Goal: Task Accomplishment & Management: Manage account settings

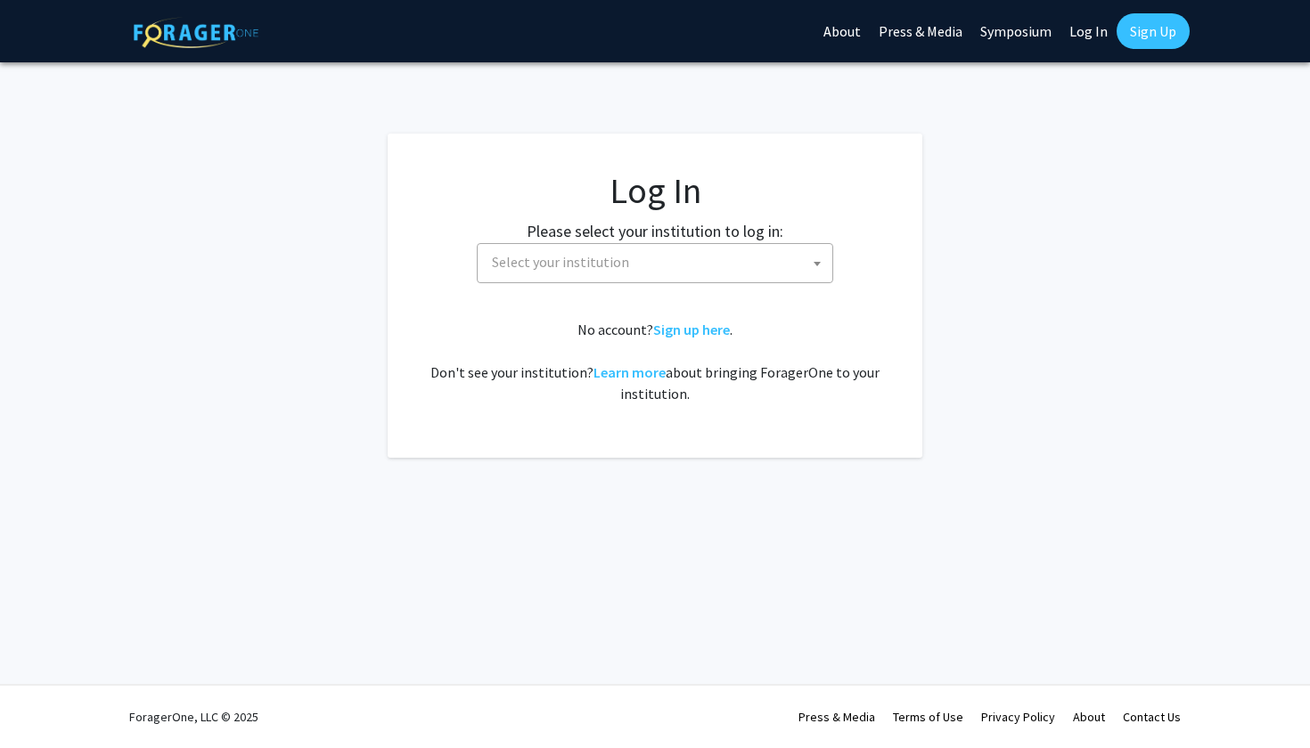
click at [604, 268] on span "Select your institution" at bounding box center [560, 262] width 137 height 18
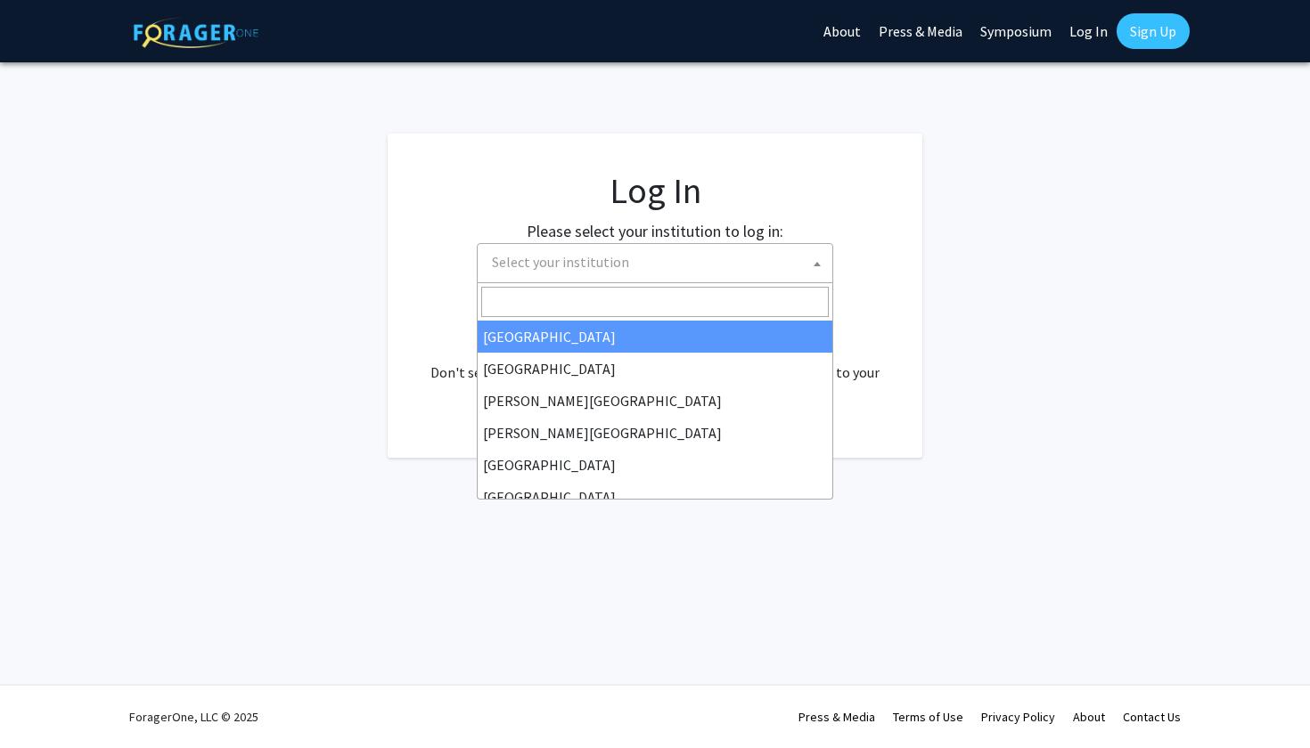
select select "34"
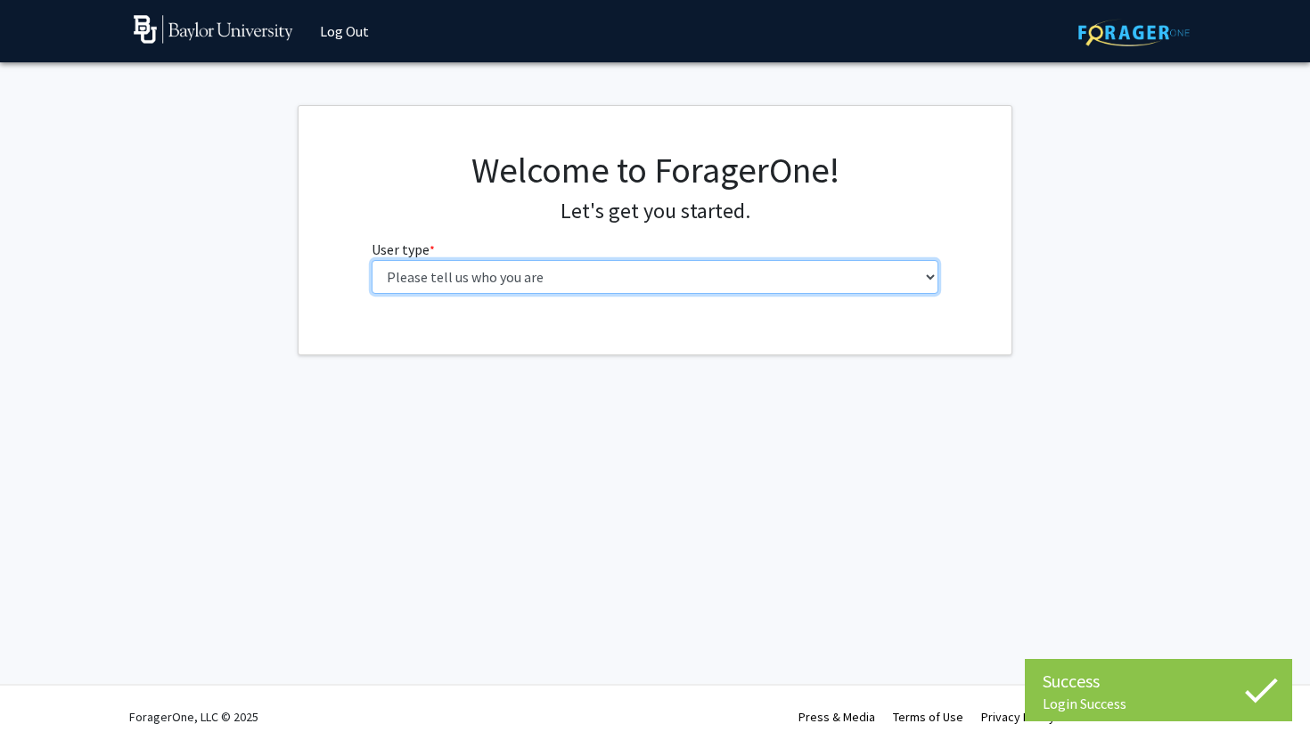
select select "1: undergrad"
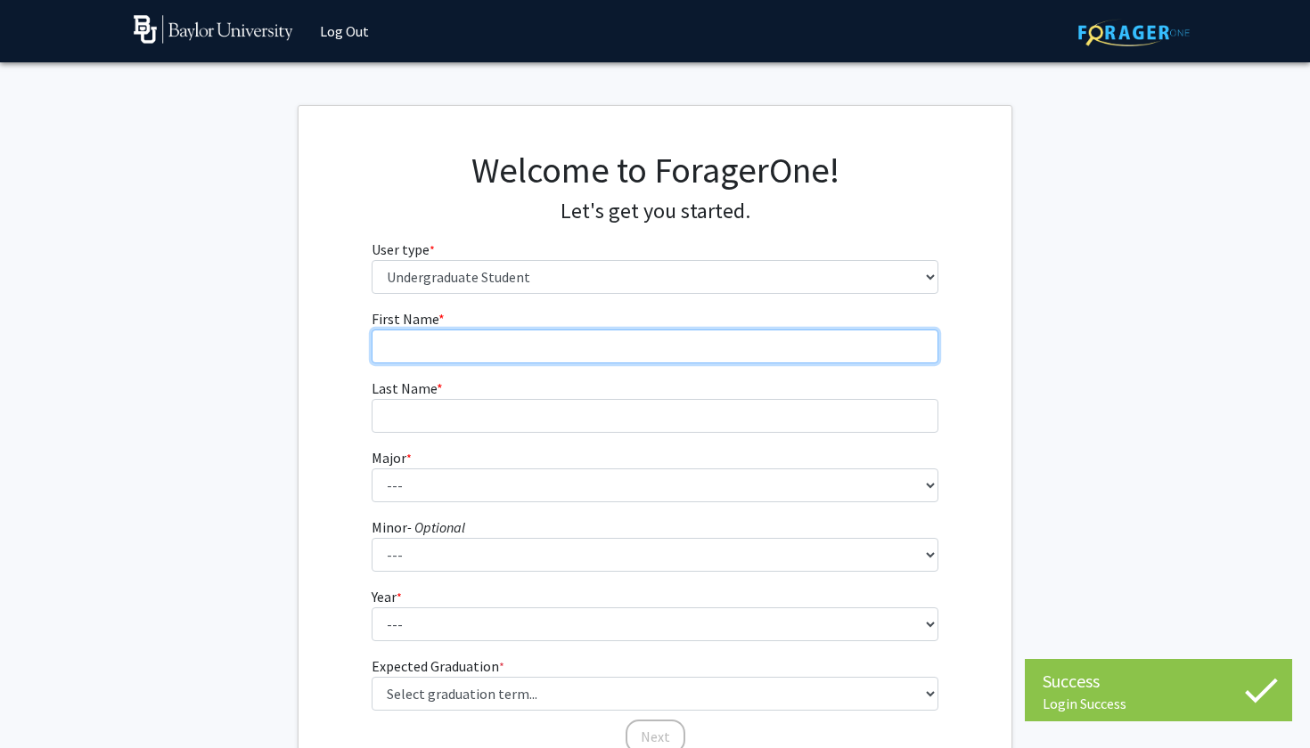
click at [655, 345] on input "First Name * required" at bounding box center [654, 347] width 567 height 34
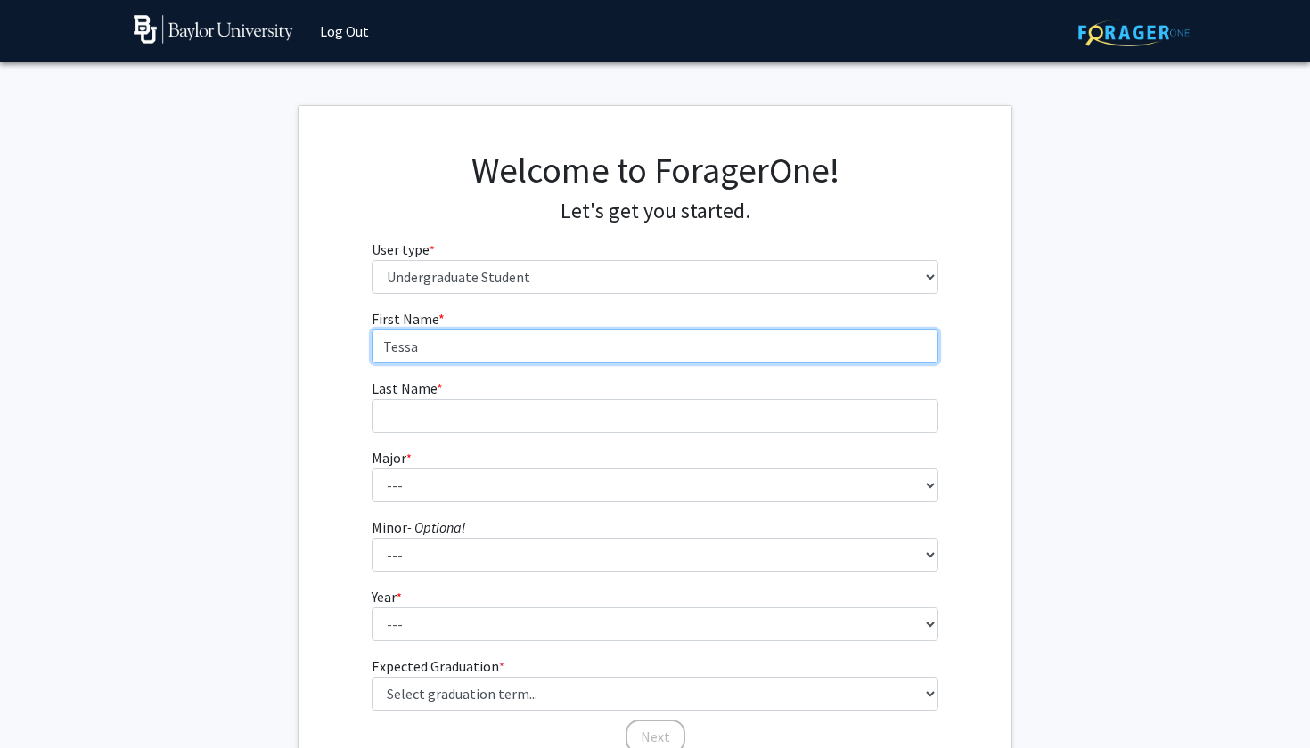
type input "Tessa"
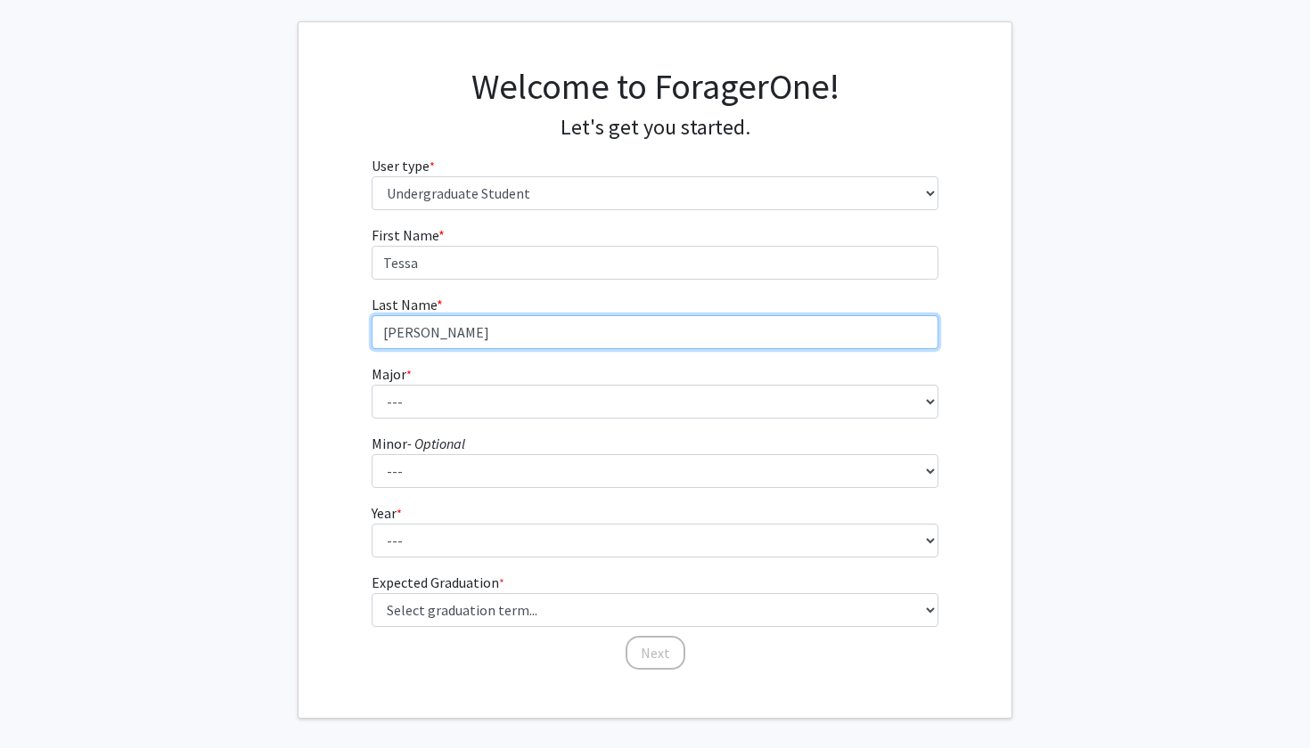
scroll to position [105, 0]
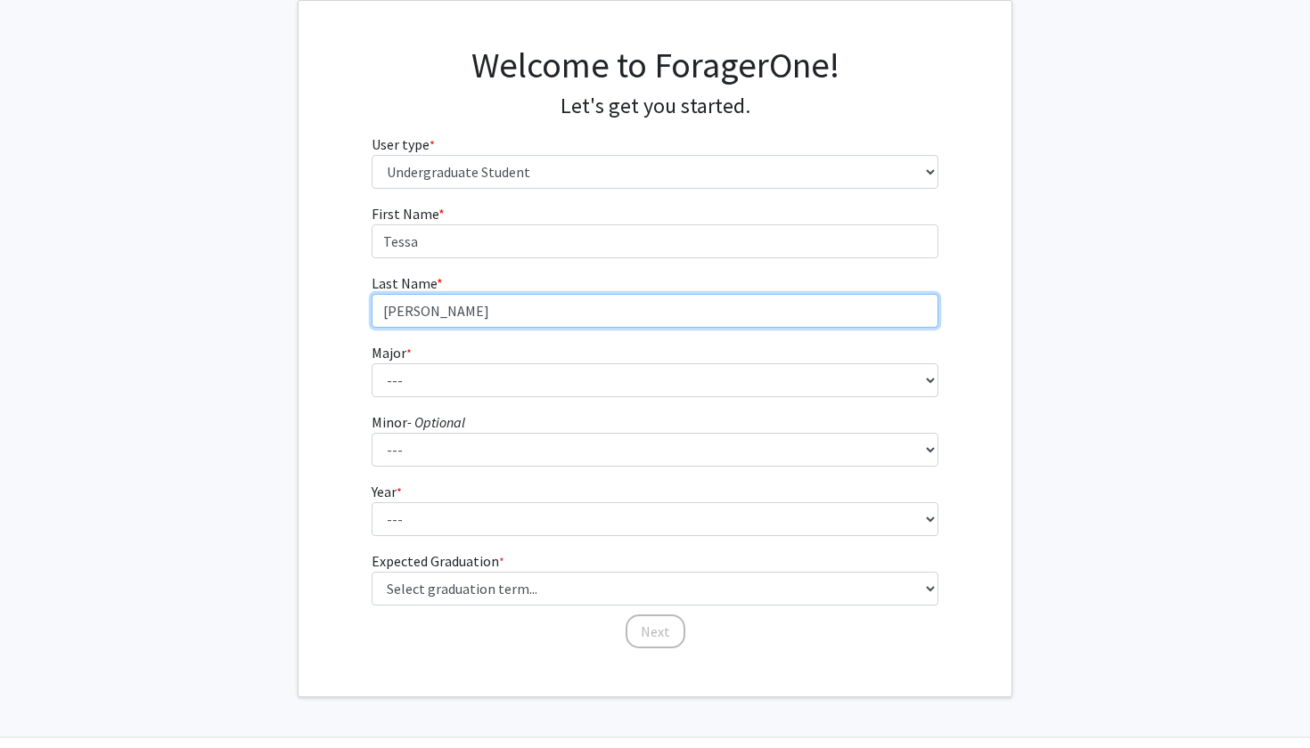
type input "Garcia"
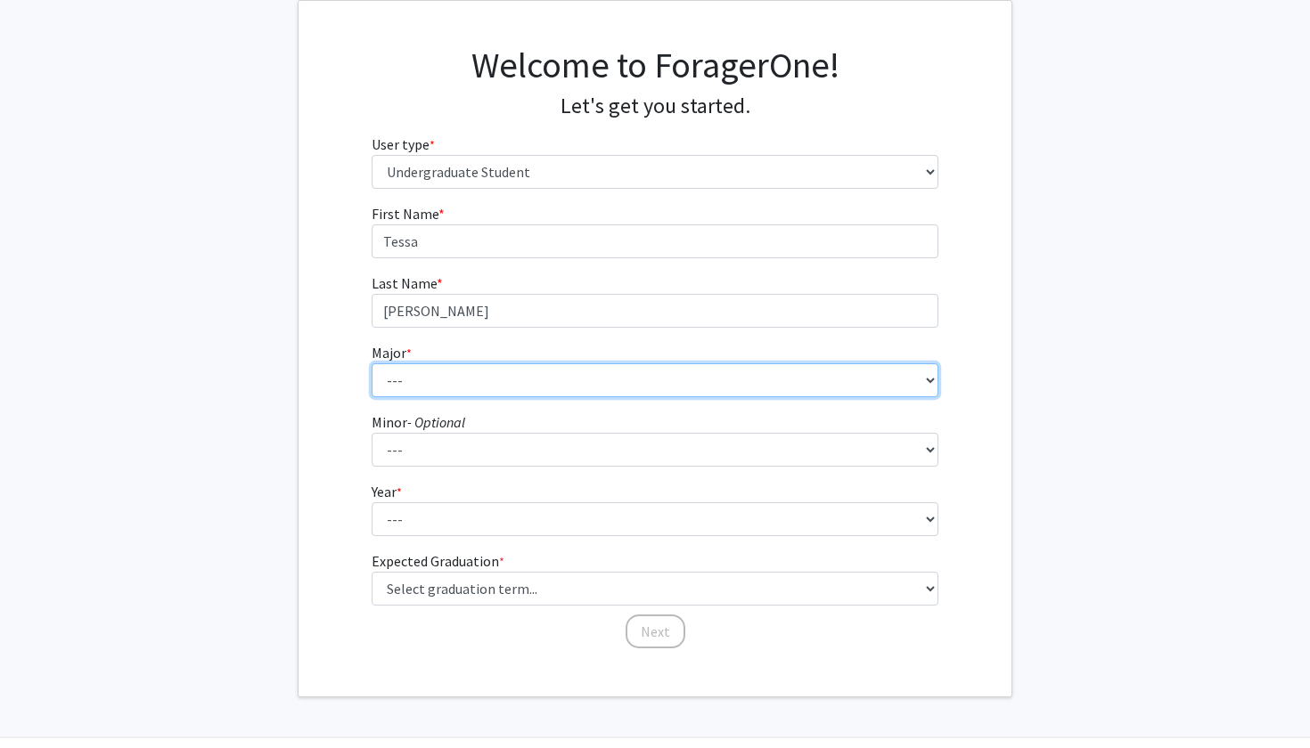
select select "85: 2750"
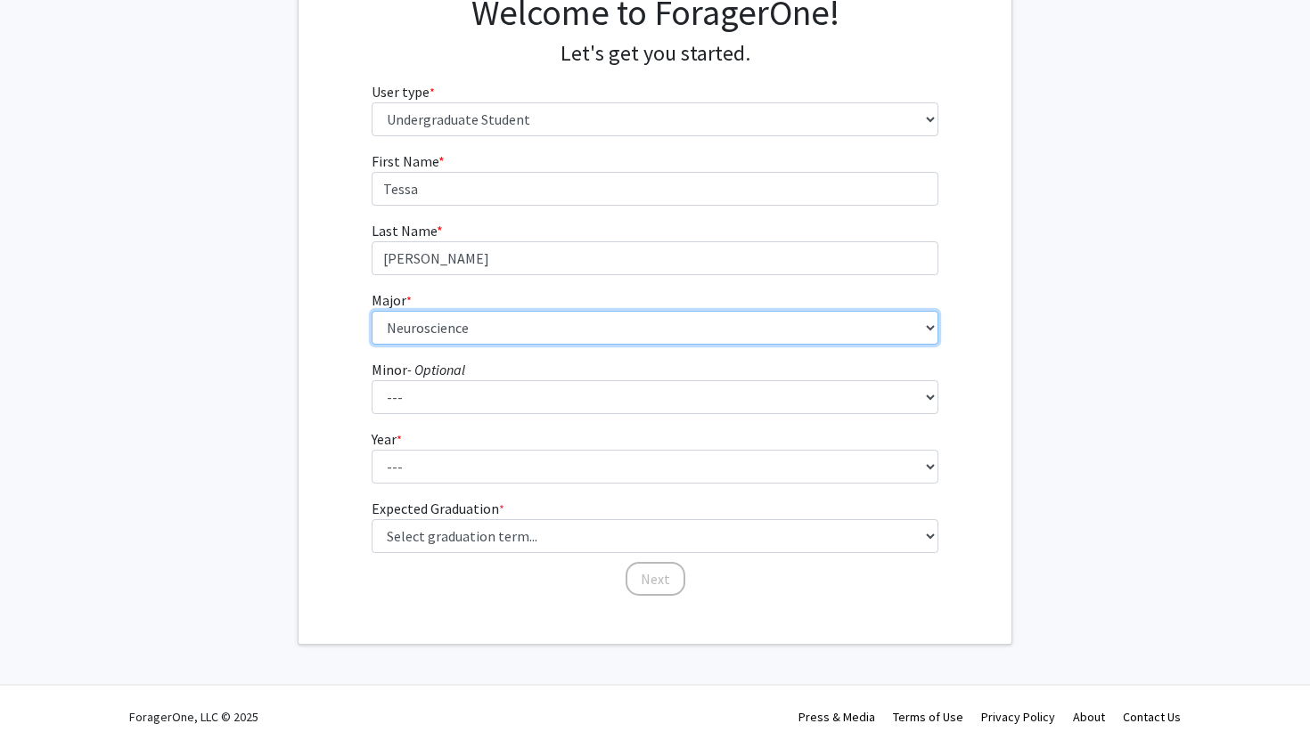
scroll to position [157, 0]
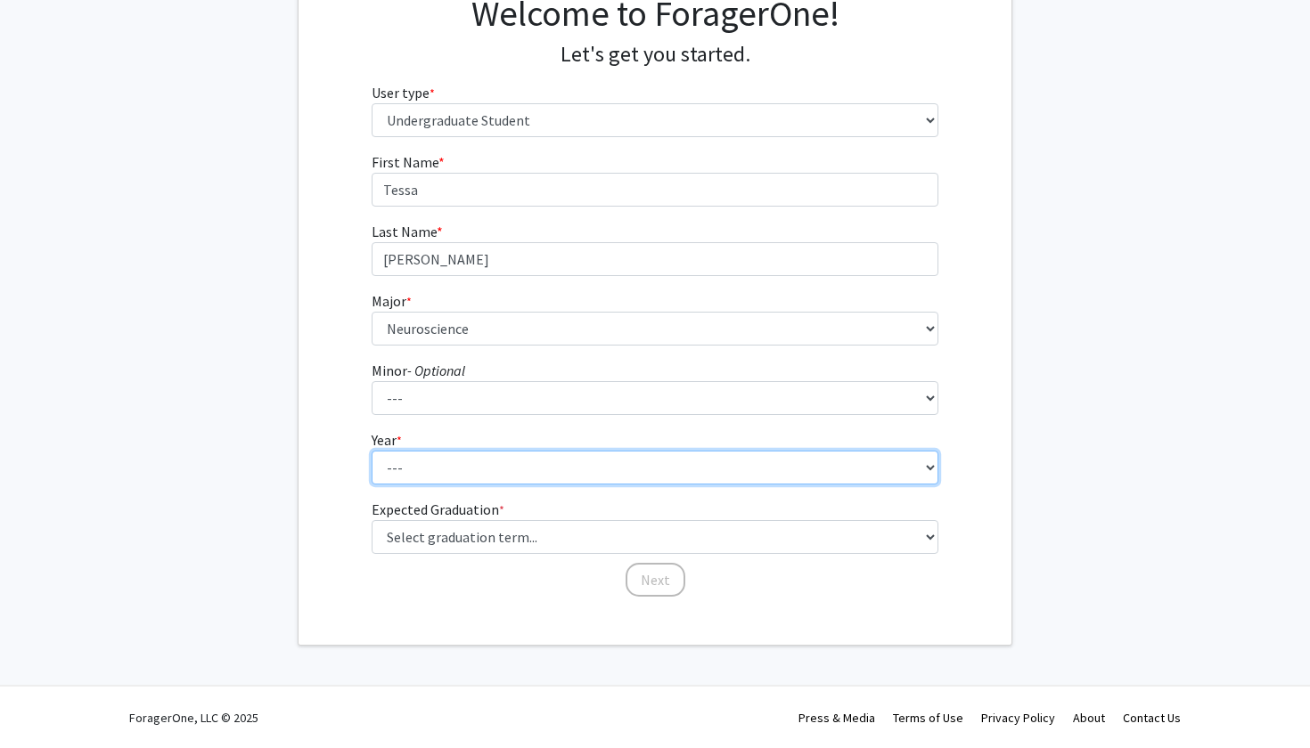
select select "4: senior"
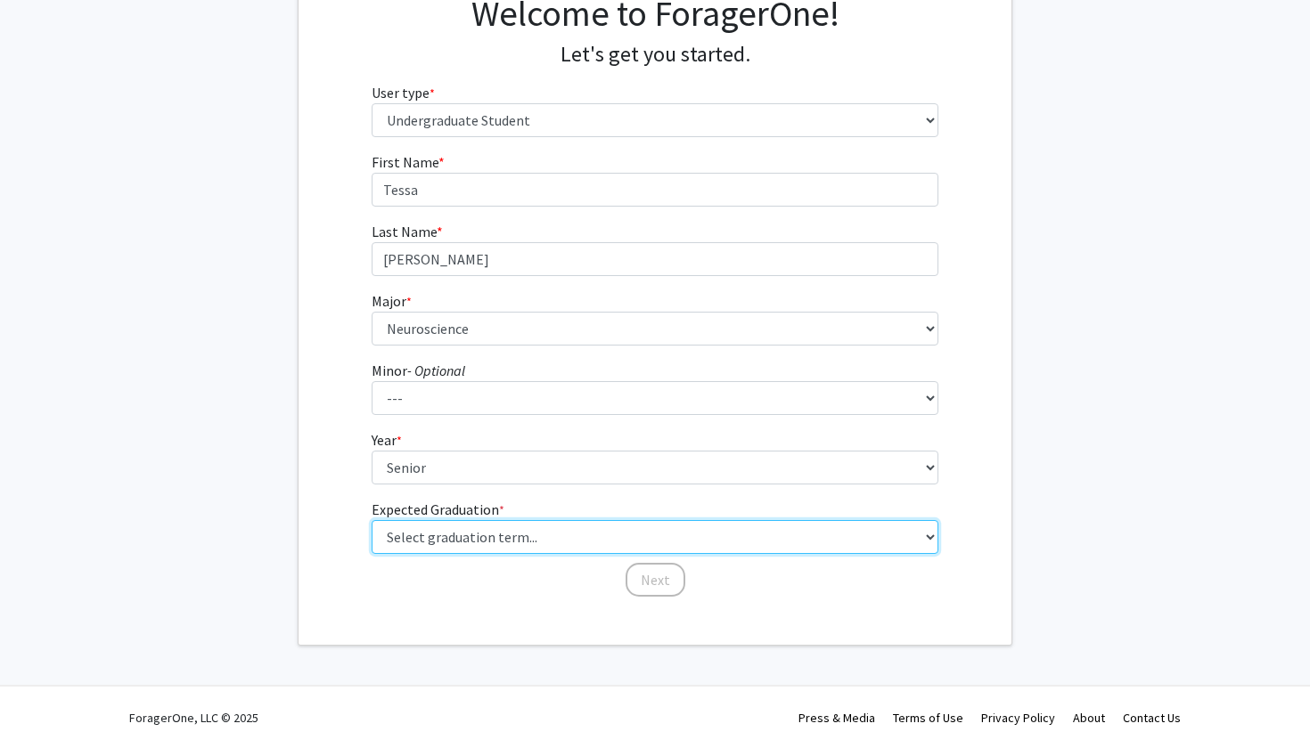
select select "5: spring_2026"
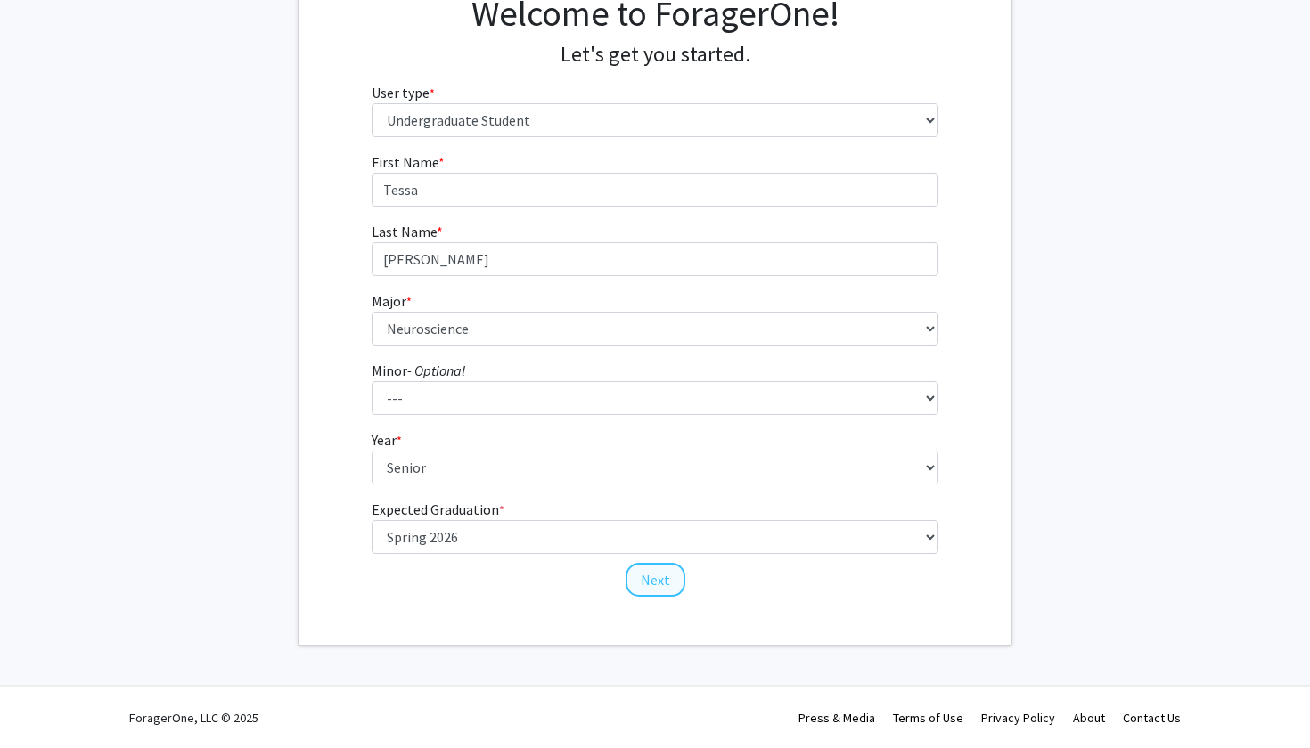
click at [647, 576] on button "Next" at bounding box center [655, 580] width 60 height 34
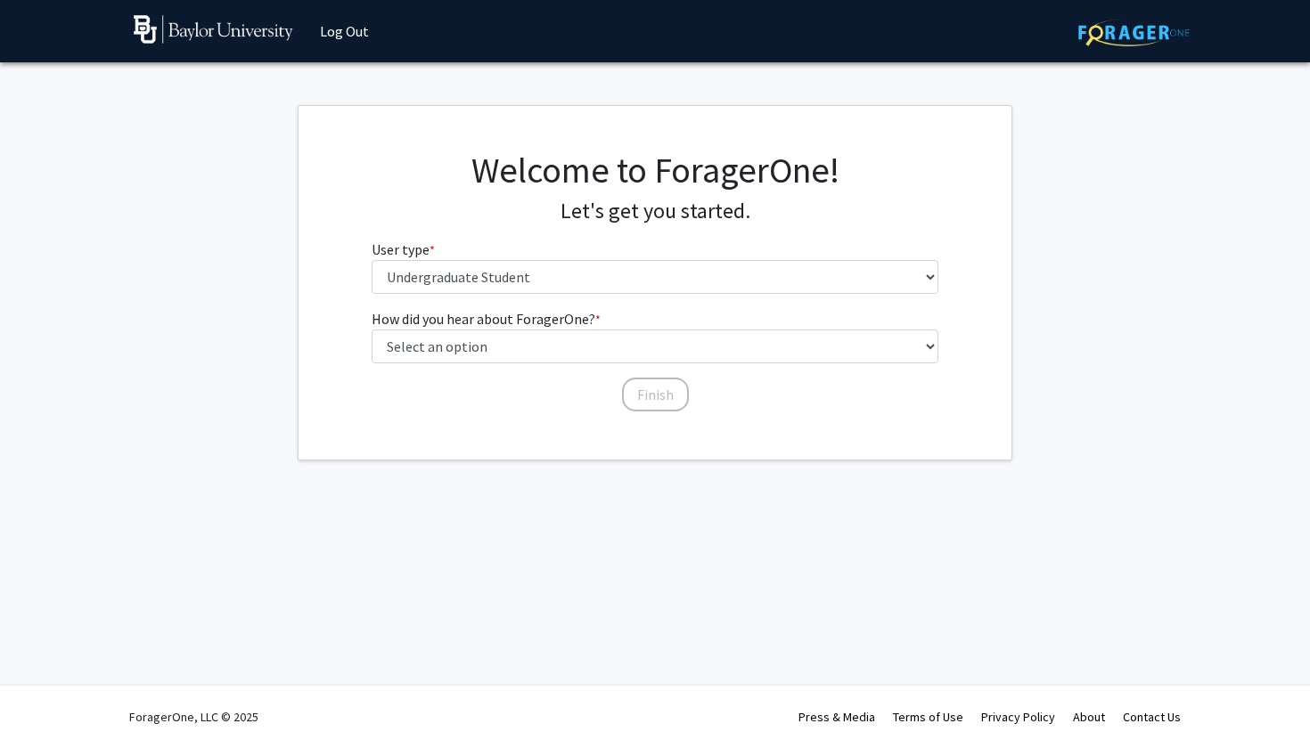
scroll to position [0, 0]
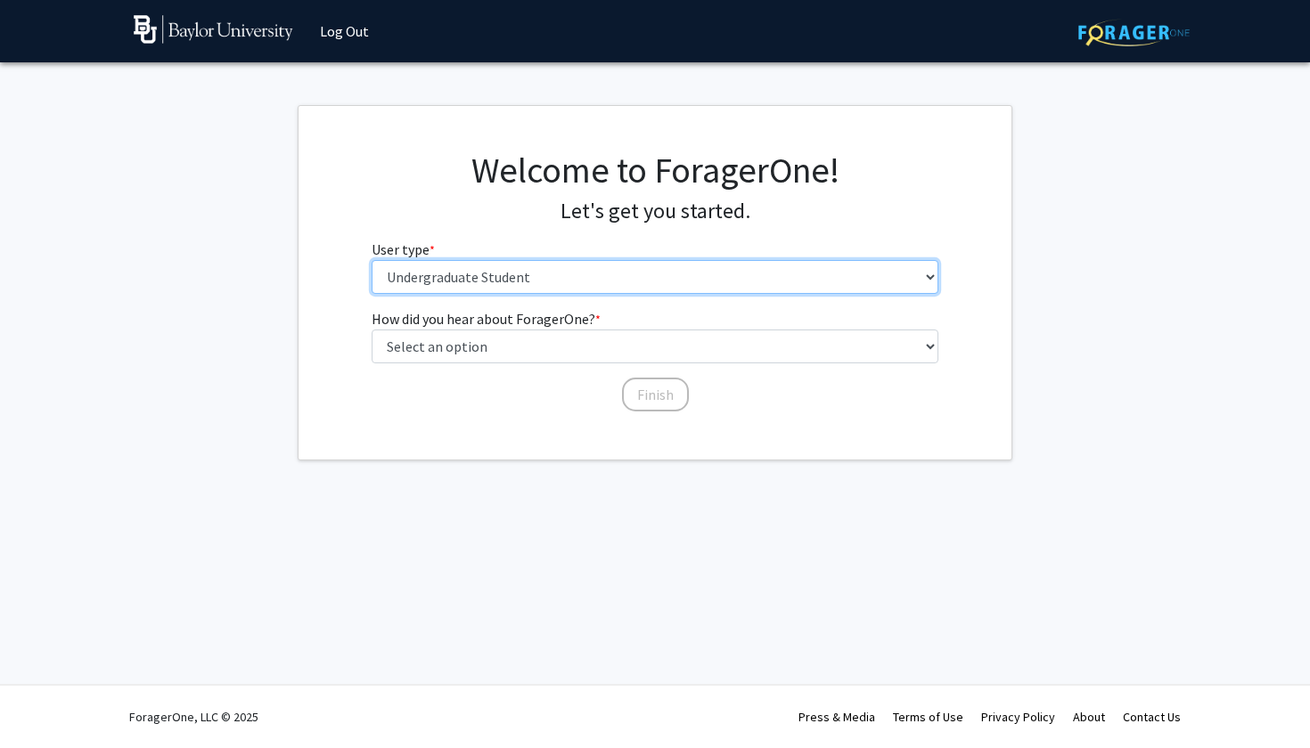
click at [727, 288] on select "Please tell us who you are Undergraduate Student Master's Student Doctoral Cand…" at bounding box center [654, 277] width 567 height 34
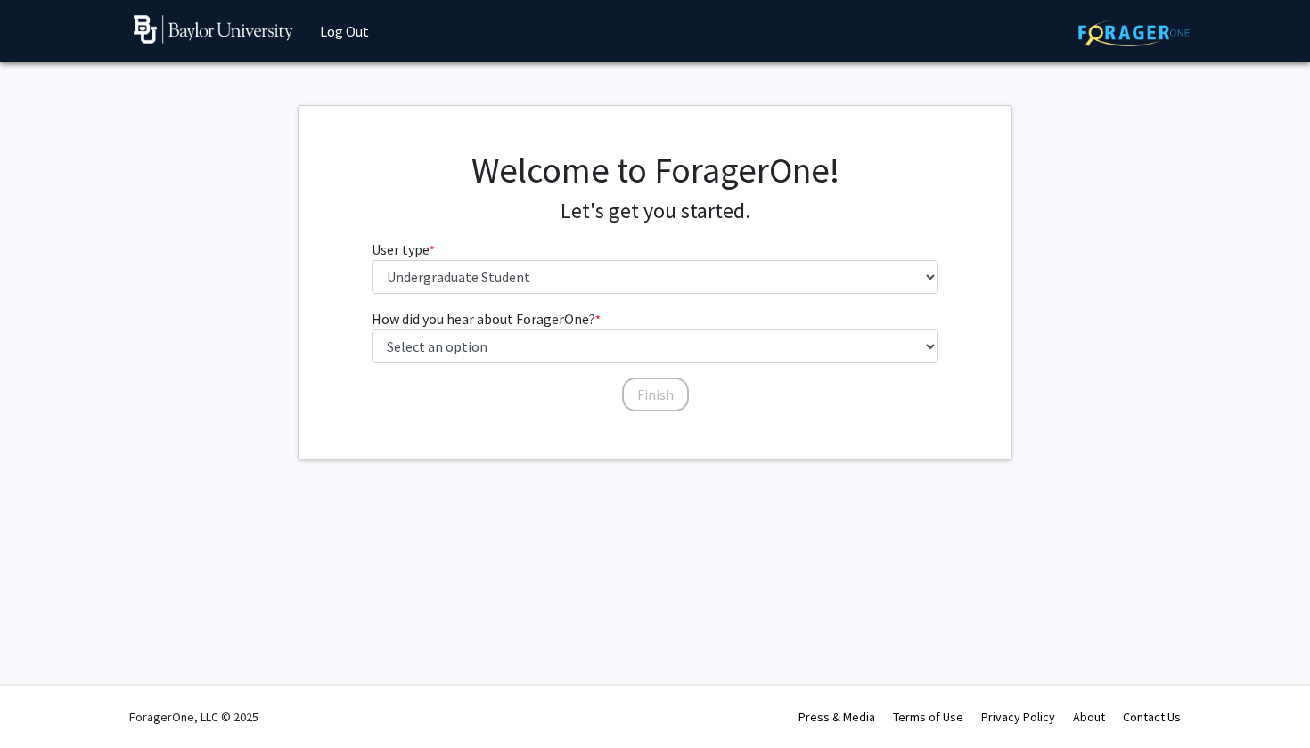
click at [686, 327] on fg-select "How did you hear about ForagerOne? * required Select an option Peer/student rec…" at bounding box center [654, 335] width 567 height 55
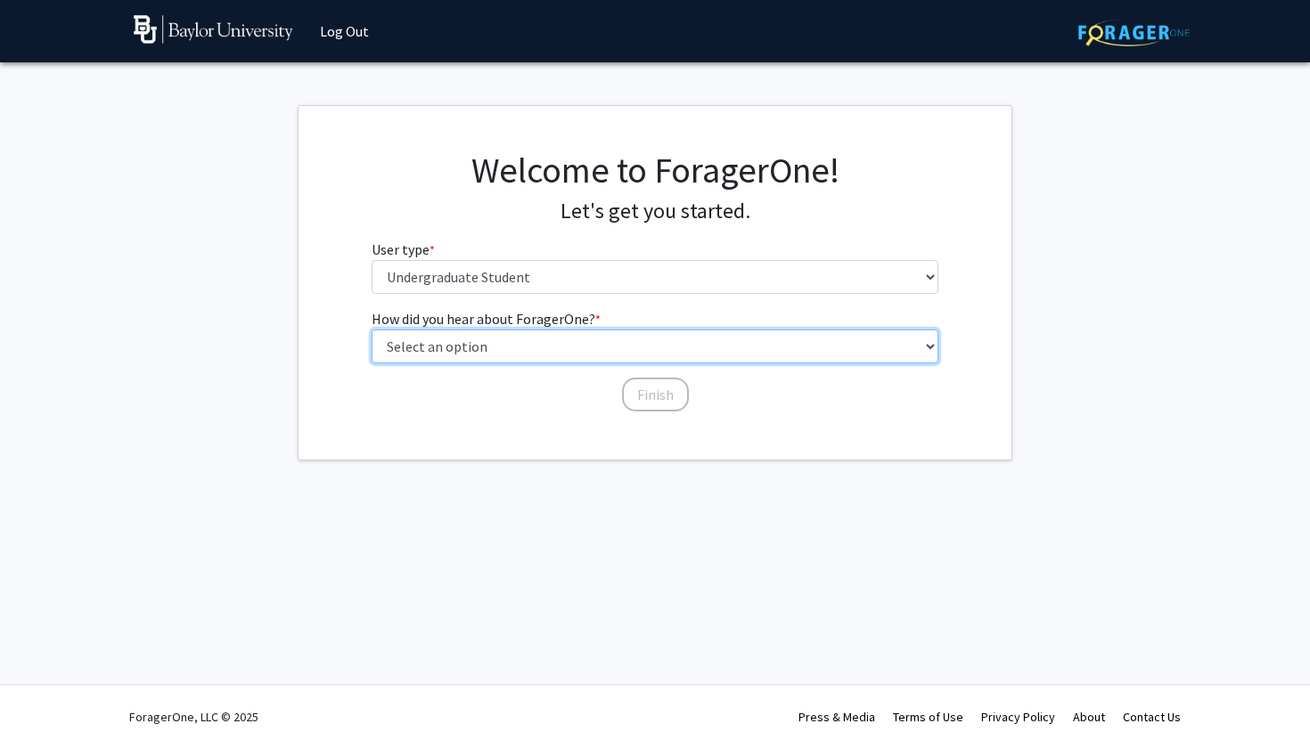
select select "1: peer_recommendation"
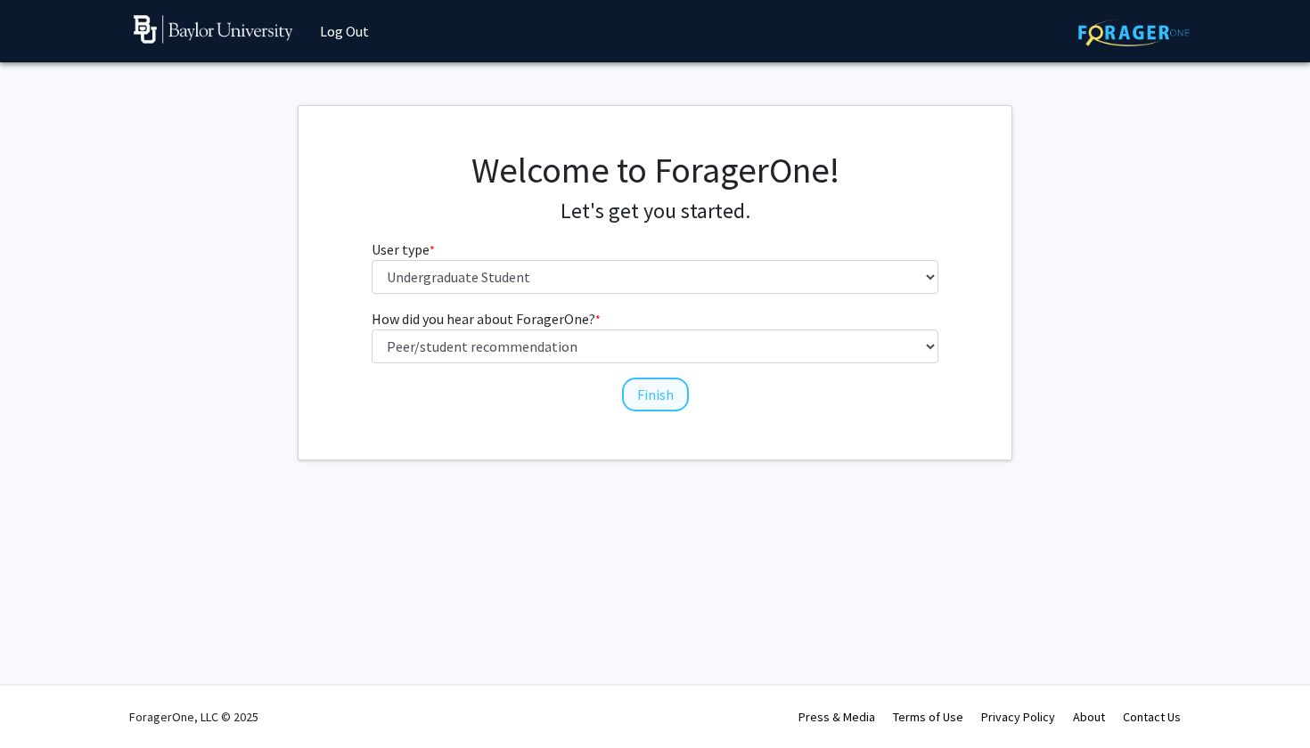
click at [655, 390] on button "Finish" at bounding box center [655, 395] width 67 height 34
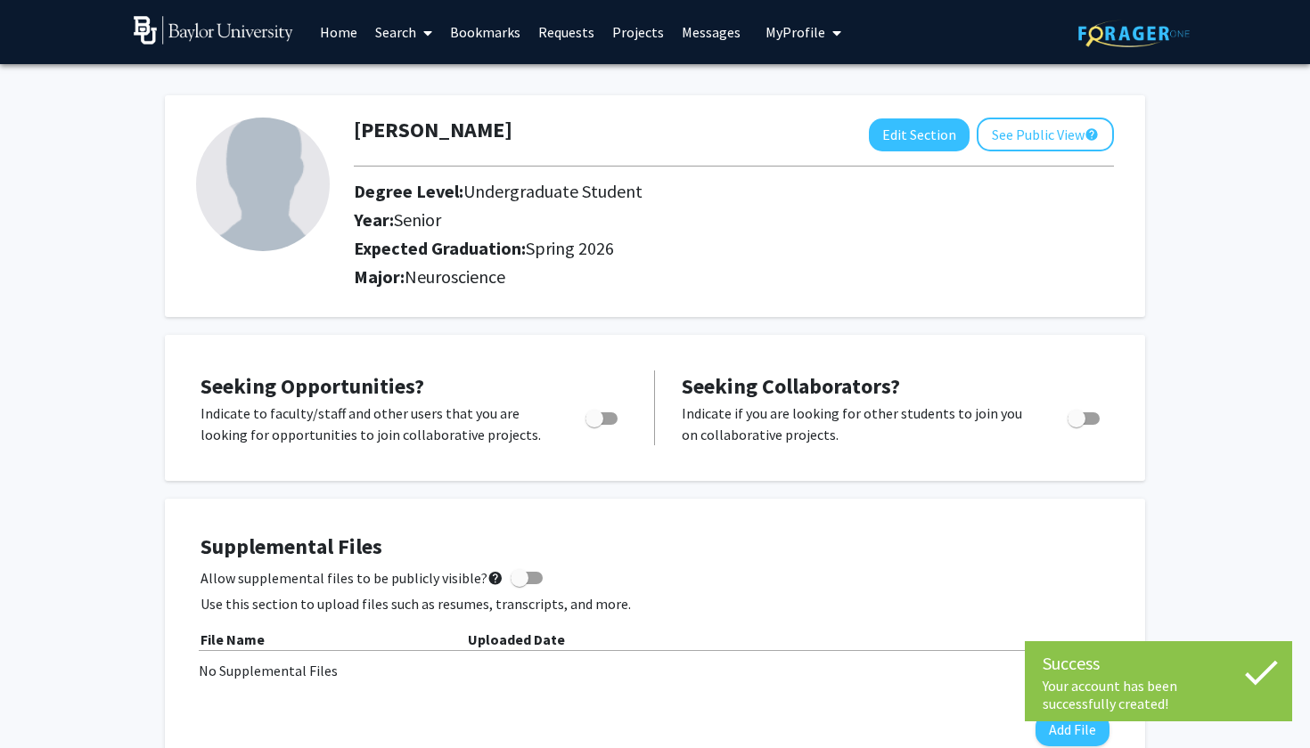
scroll to position [15, 0]
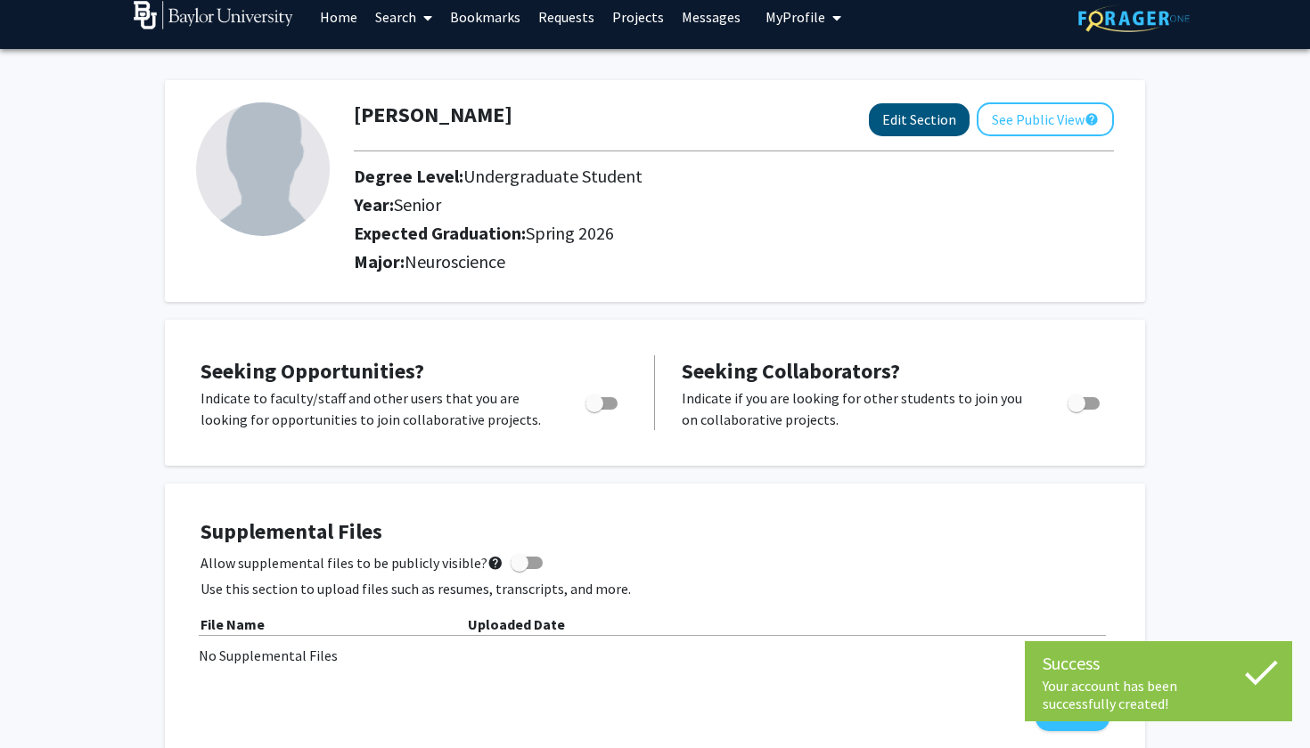
click at [943, 127] on button "Edit Section" at bounding box center [919, 119] width 101 height 33
select select "senior"
select select "33: spring_2026"
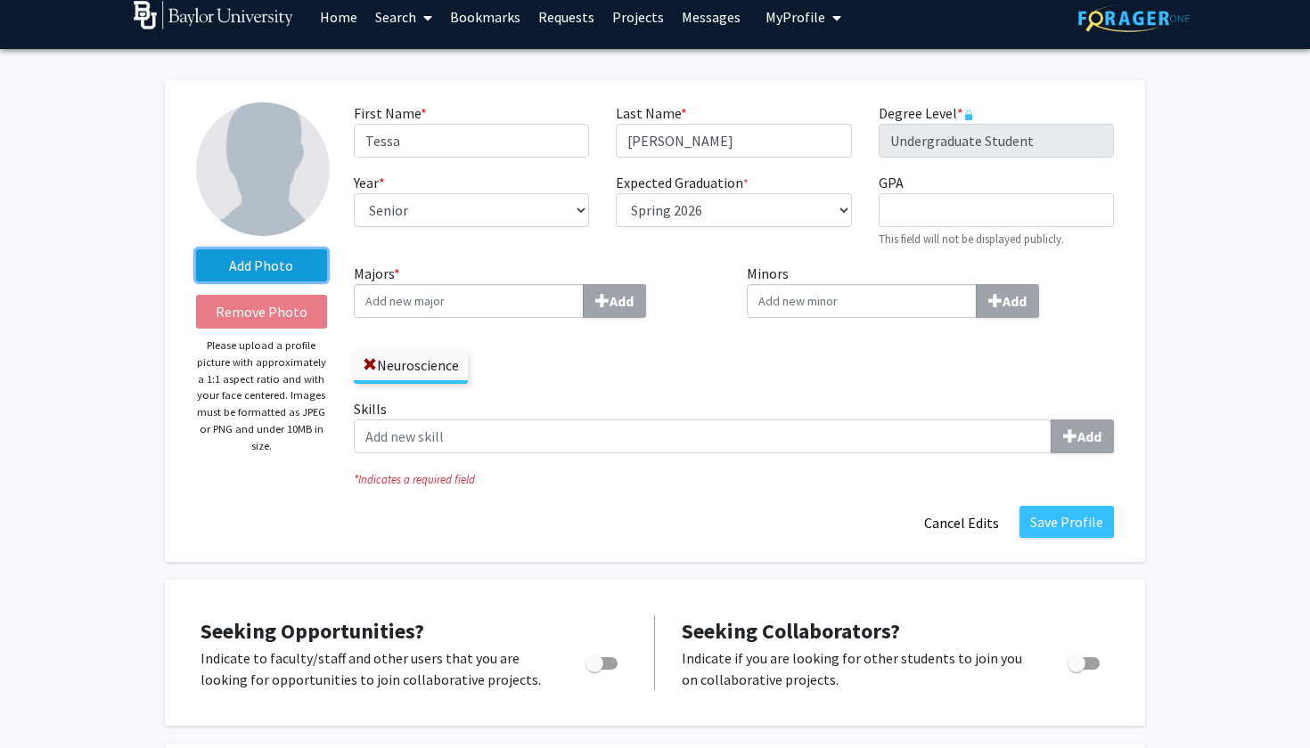
click at [246, 266] on label "Add Photo" at bounding box center [261, 265] width 131 height 32
click at [0, 0] on input "Add Photo" at bounding box center [0, 0] width 0 height 0
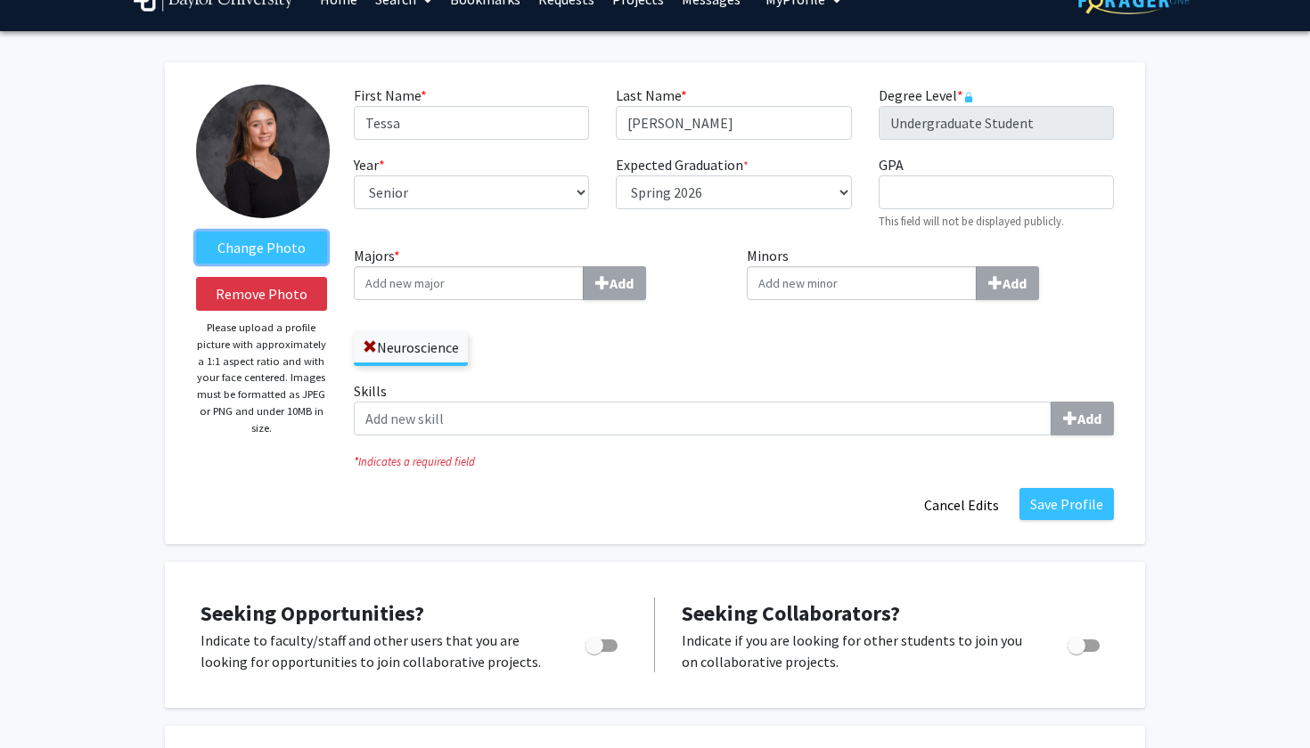
scroll to position [35, 0]
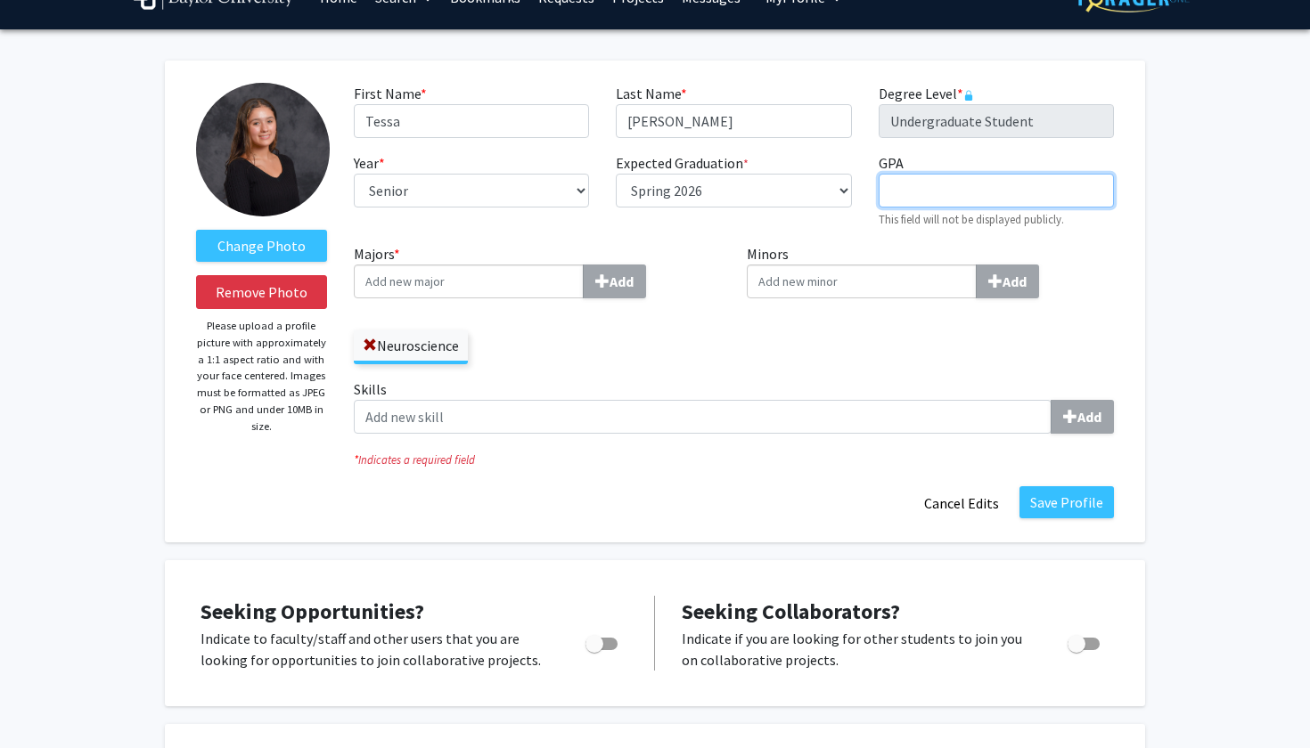
click at [1014, 200] on input "GPA required" at bounding box center [995, 191] width 235 height 34
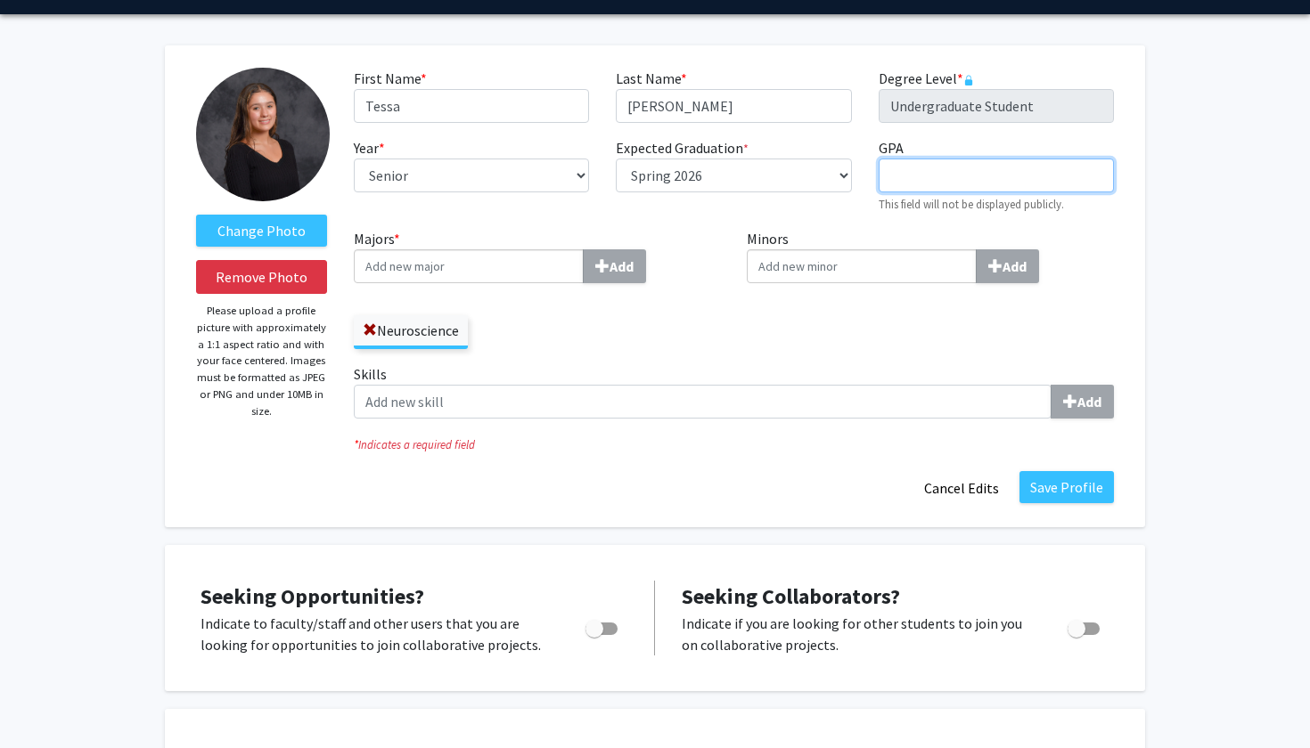
scroll to position [52, 0]
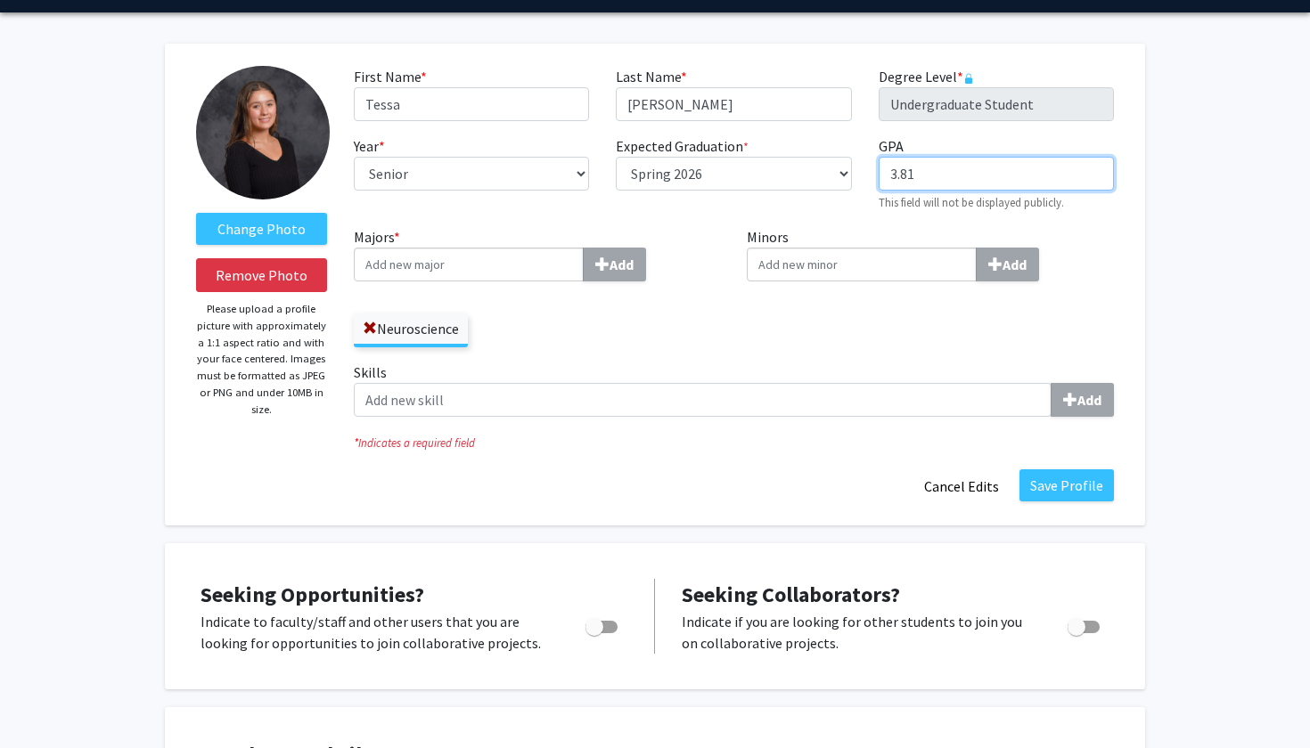
type input "3.81"
click at [789, 347] on div "Minors Add" at bounding box center [930, 293] width 394 height 135
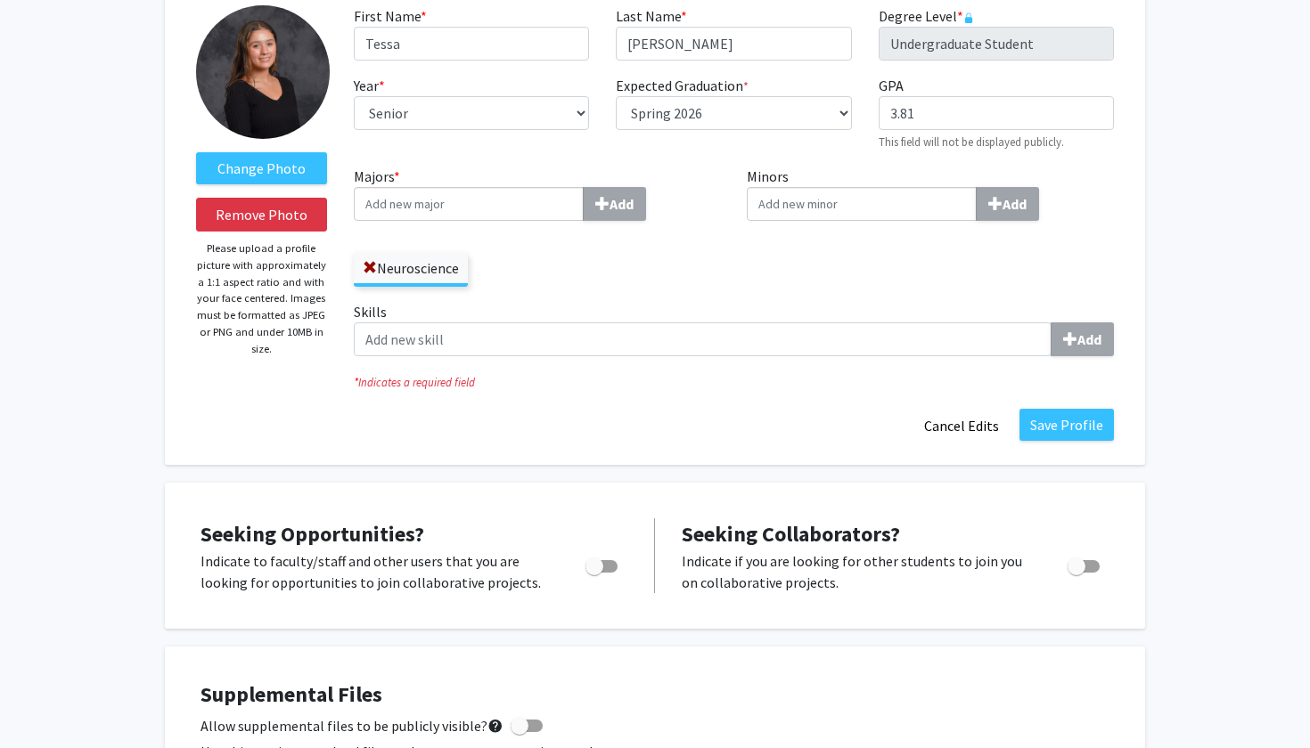
scroll to position [123, 0]
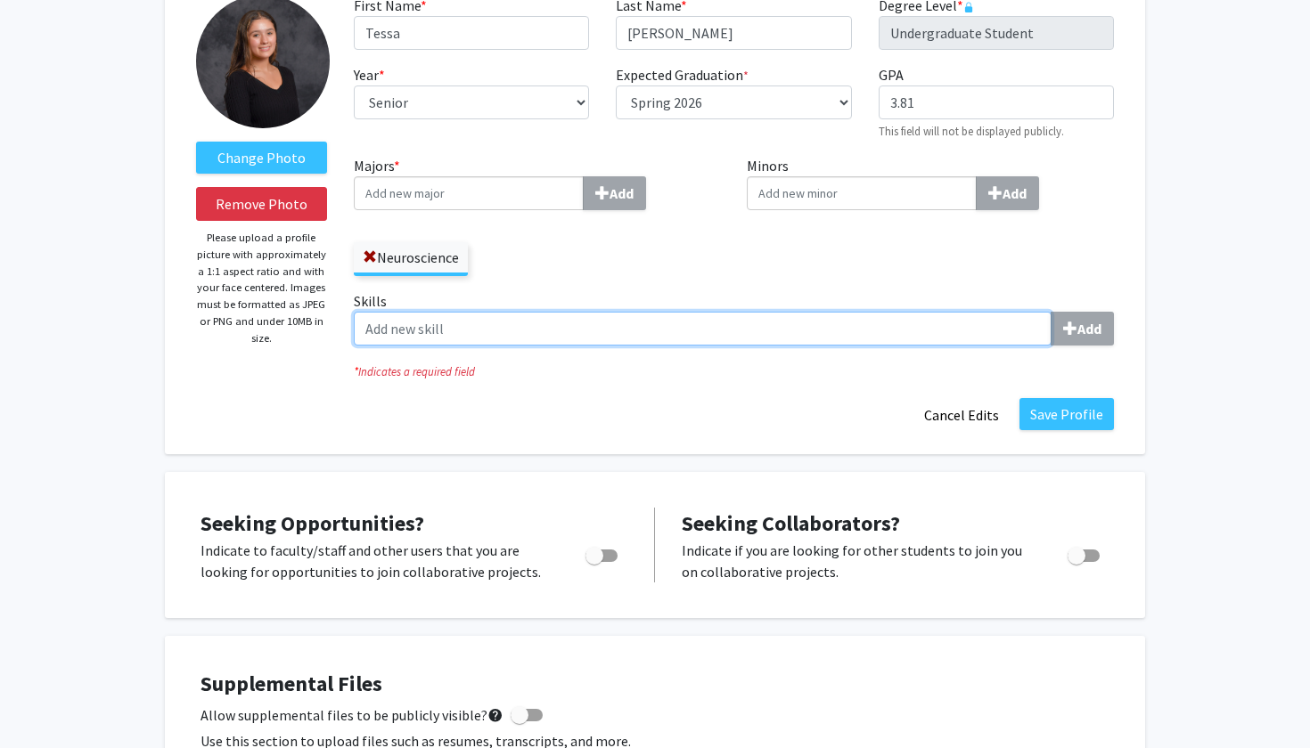
click at [904, 327] on input "Skills Add" at bounding box center [703, 329] width 698 height 34
click at [874, 331] on input "Skills Add" at bounding box center [703, 329] width 698 height 34
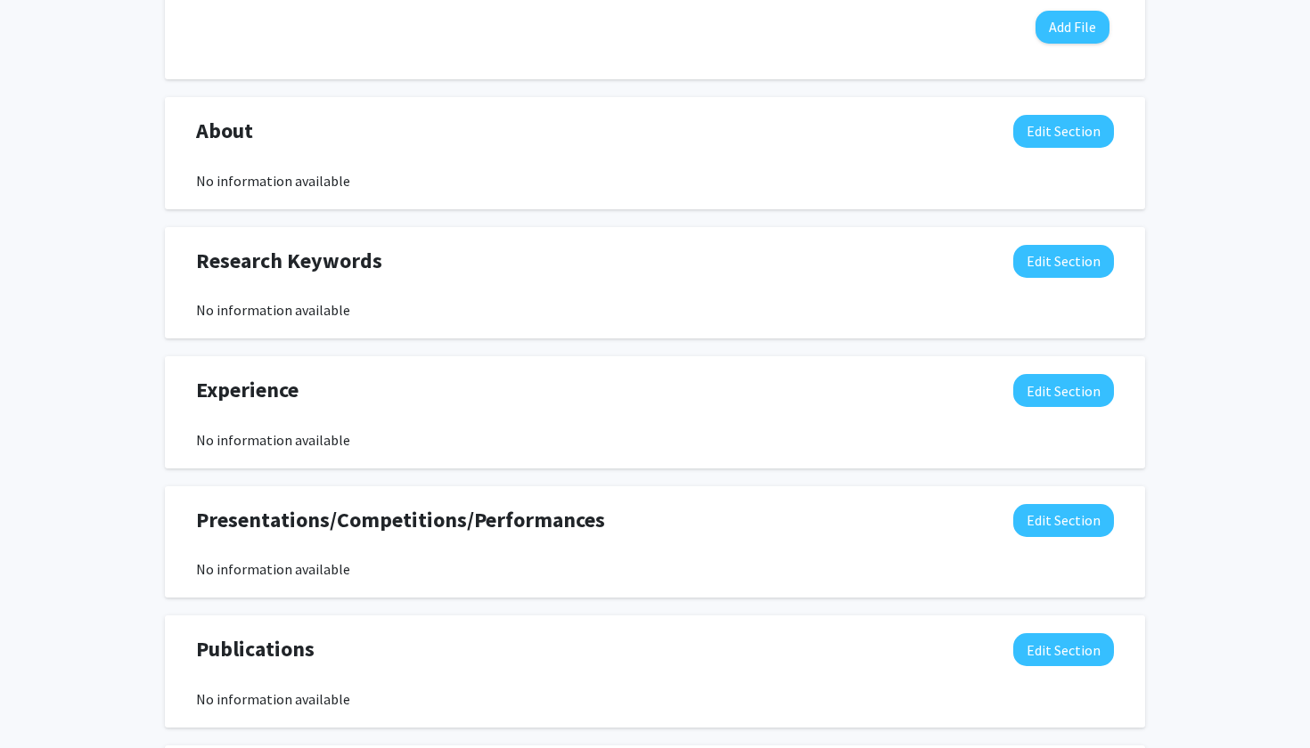
scroll to position [975, 0]
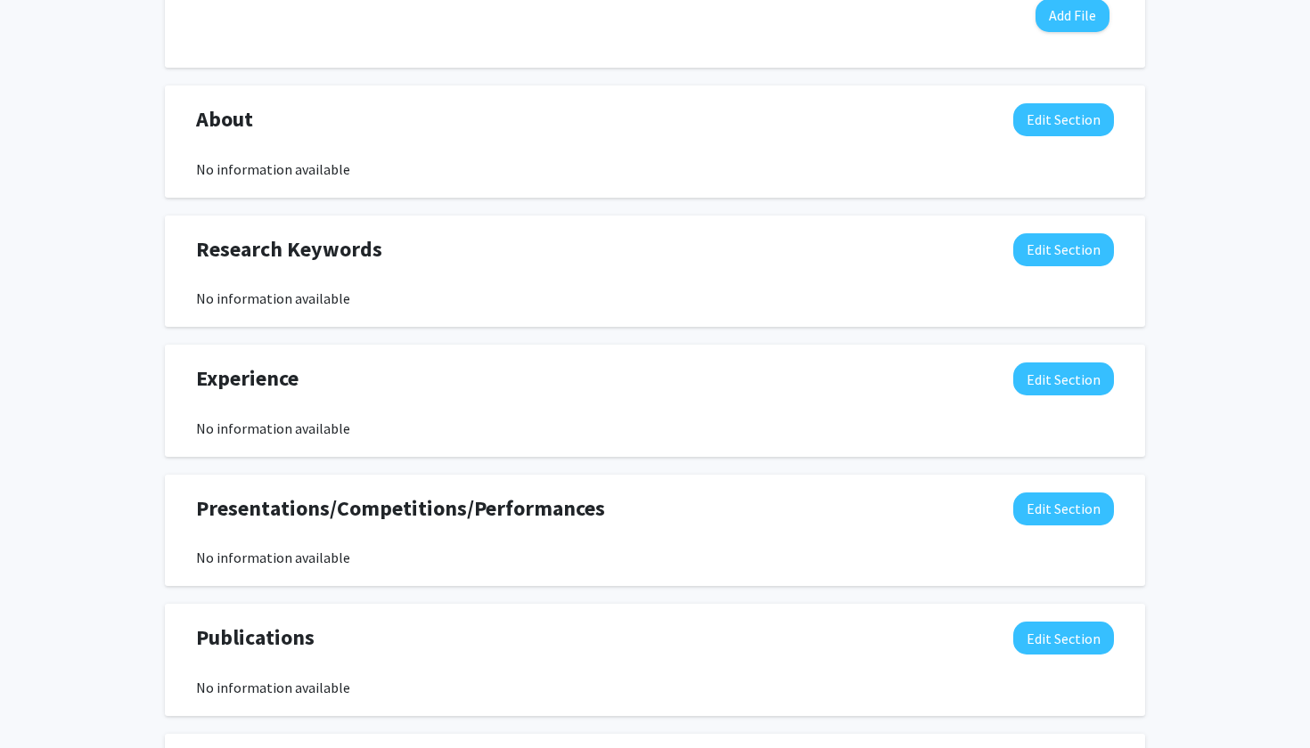
click at [682, 263] on div "Research Keywords Edit Section" at bounding box center [655, 253] width 944 height 41
click at [1059, 248] on button "Edit Section" at bounding box center [1063, 249] width 101 height 33
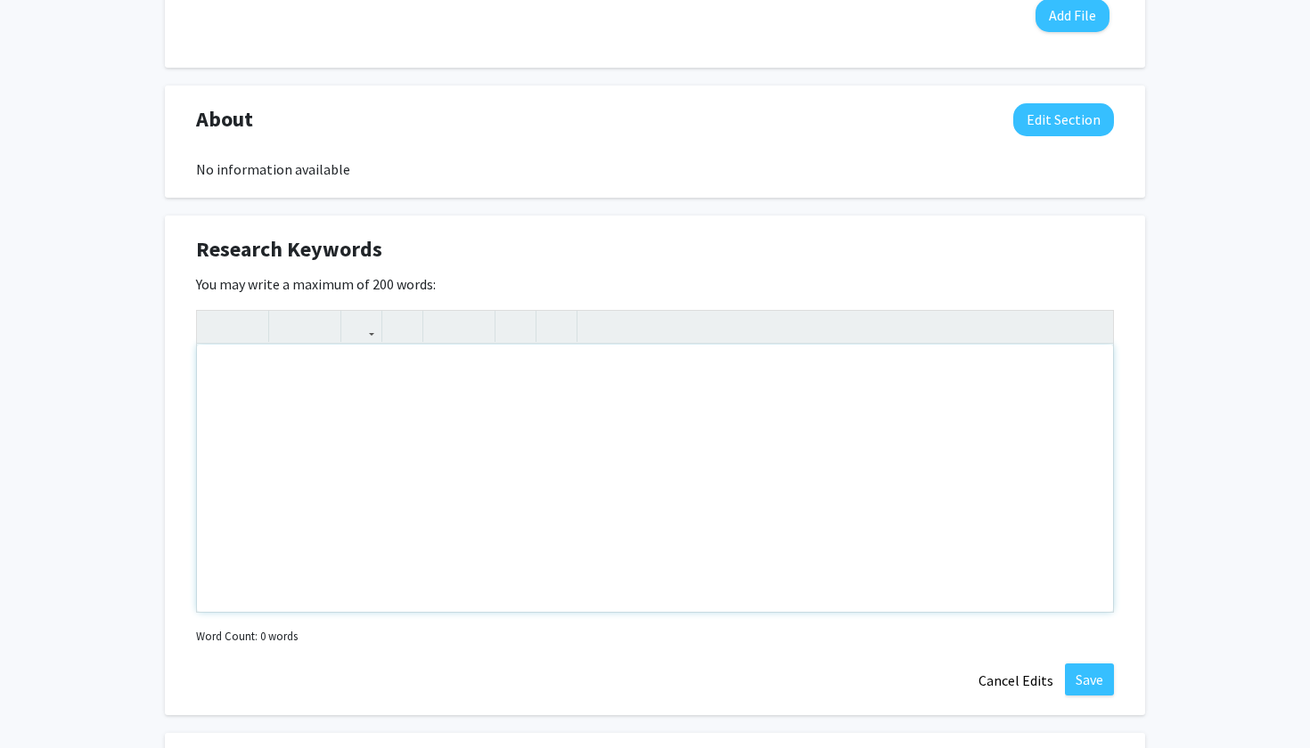
click at [632, 501] on div "Note to users with screen readers: Please deactivate our accessibility plugin f…" at bounding box center [655, 478] width 916 height 267
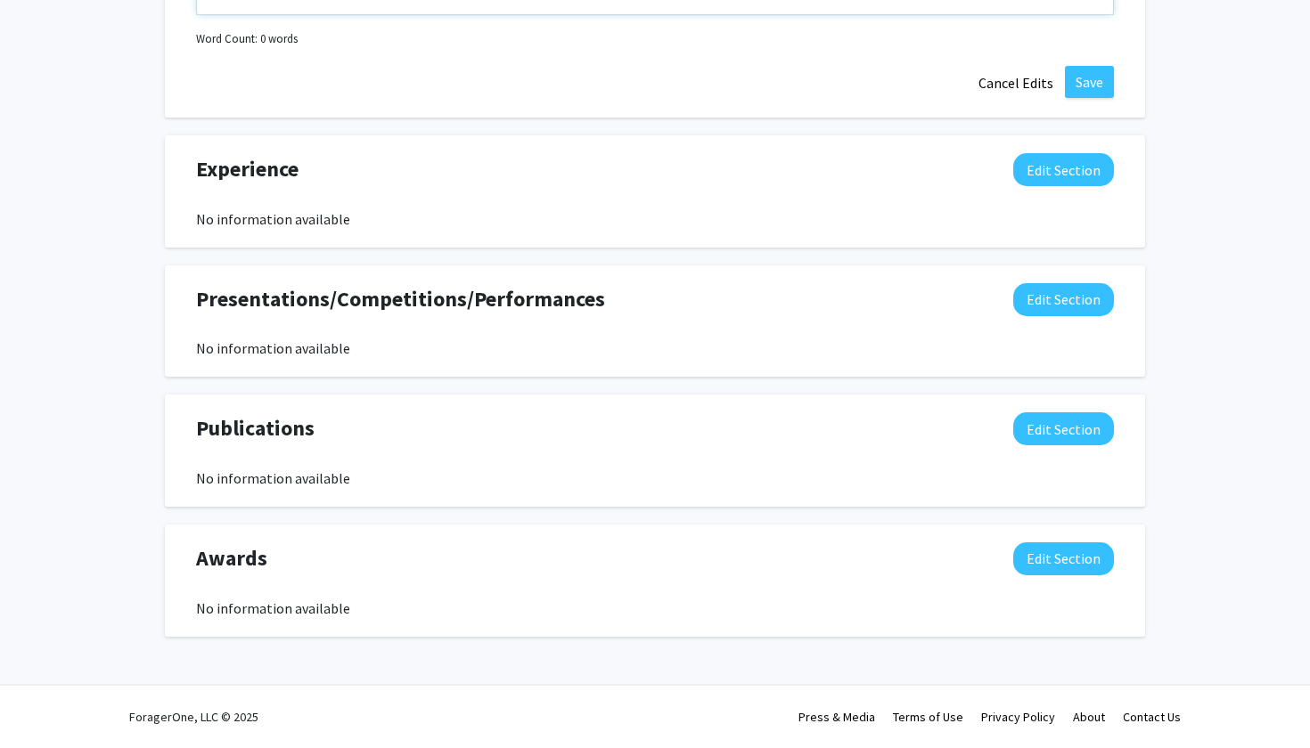
scroll to position [1574, 0]
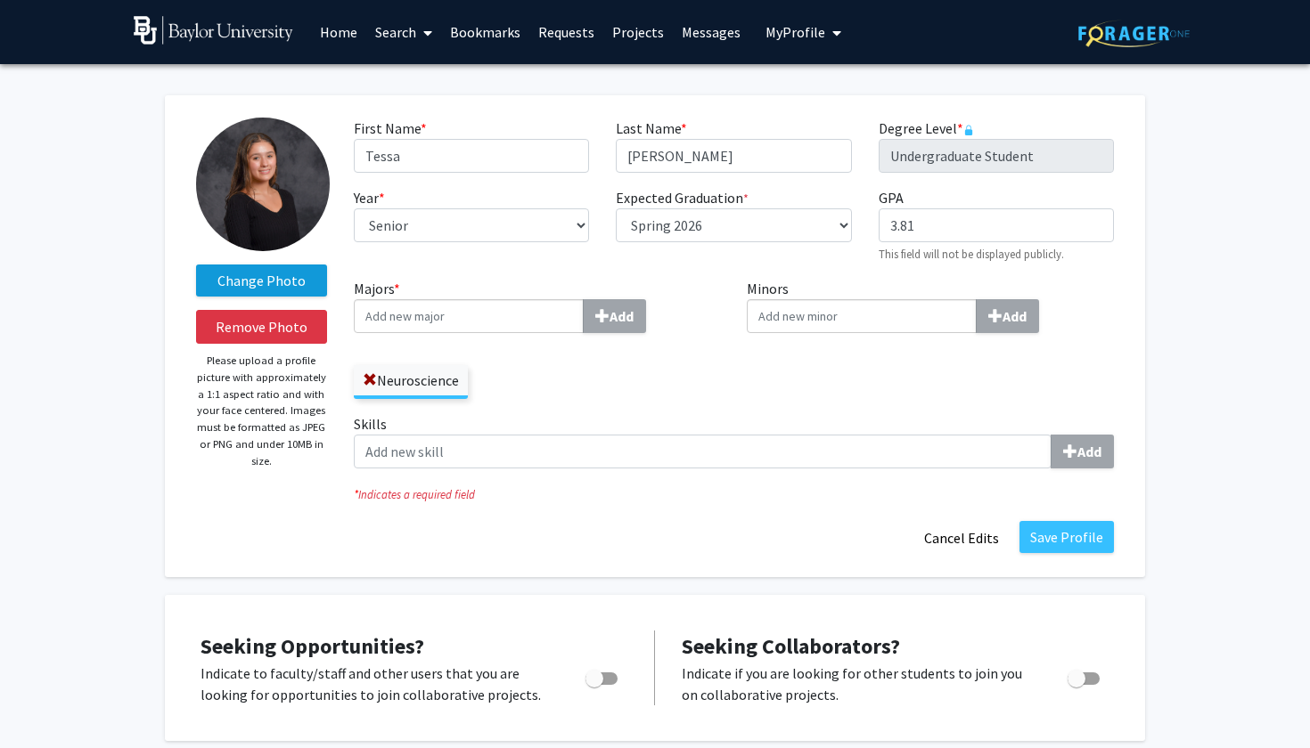
scroll to position [0, 0]
click at [1085, 538] on button "Save Profile" at bounding box center [1066, 537] width 94 height 32
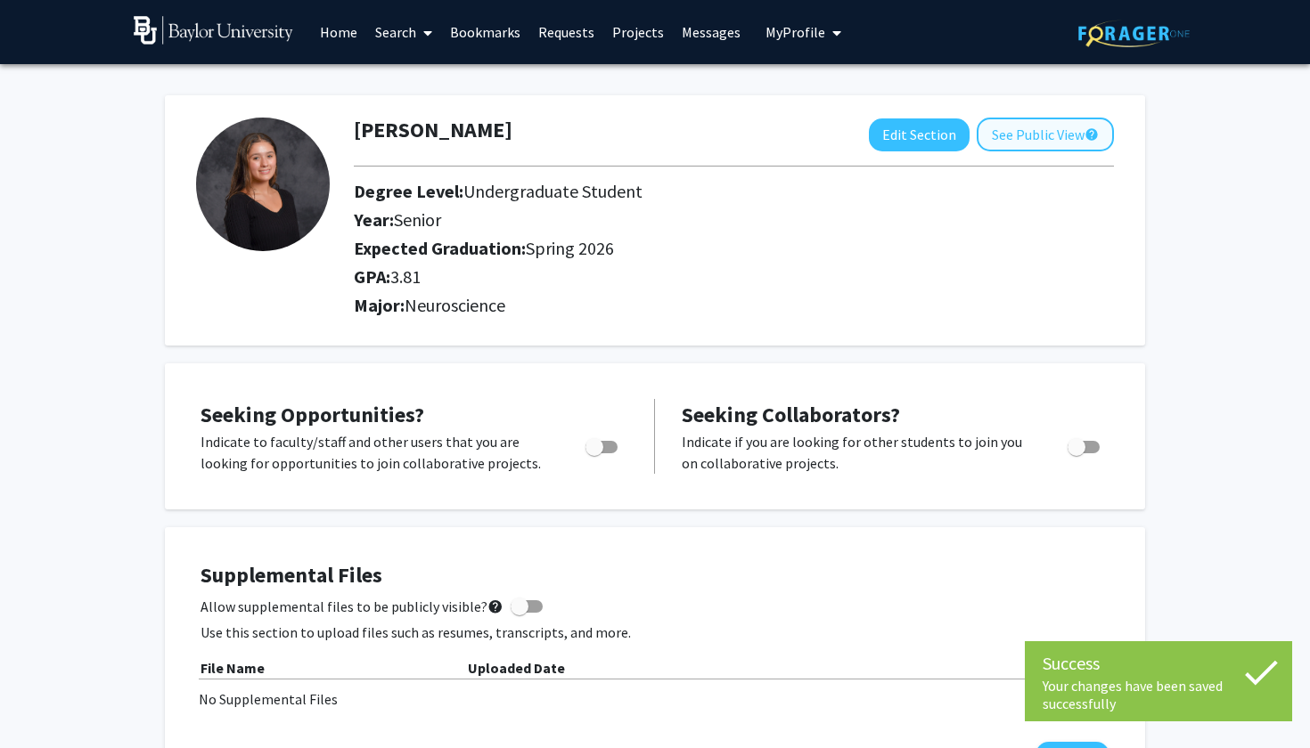
click at [1028, 135] on button "See Public View help" at bounding box center [1044, 135] width 137 height 34
